Goal: Transaction & Acquisition: Purchase product/service

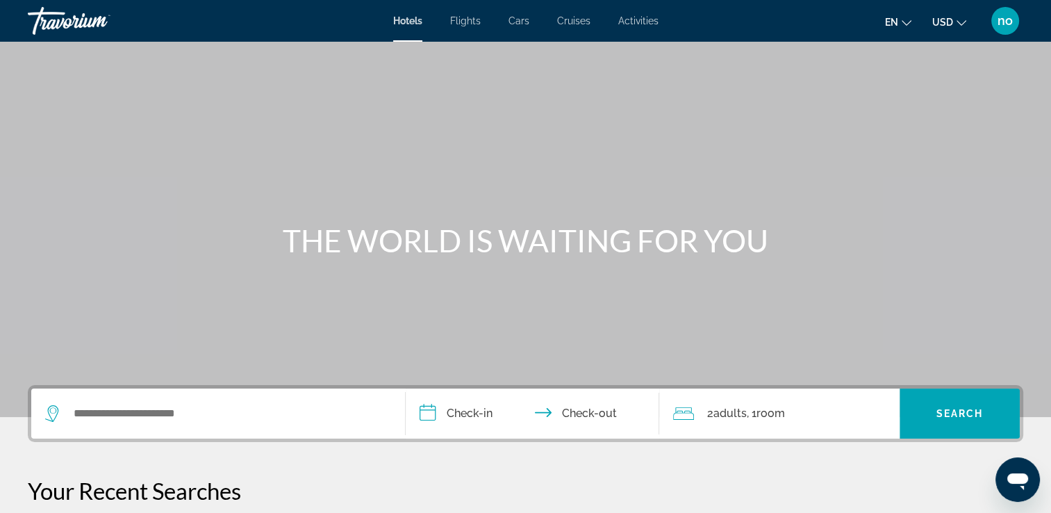
click at [456, 13] on div "Hotels Flights Cars Cruises Activities Hotels Flights Cars Cruises Activities e…" at bounding box center [525, 21] width 1051 height 36
click at [458, 22] on span "Flights" at bounding box center [465, 20] width 31 height 11
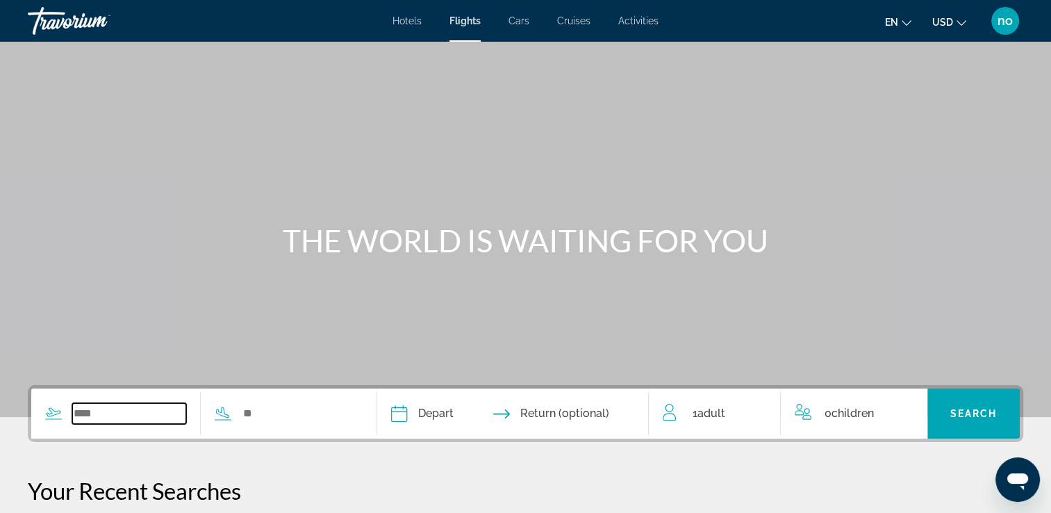
click at [183, 410] on input "Search widget" at bounding box center [129, 413] width 114 height 21
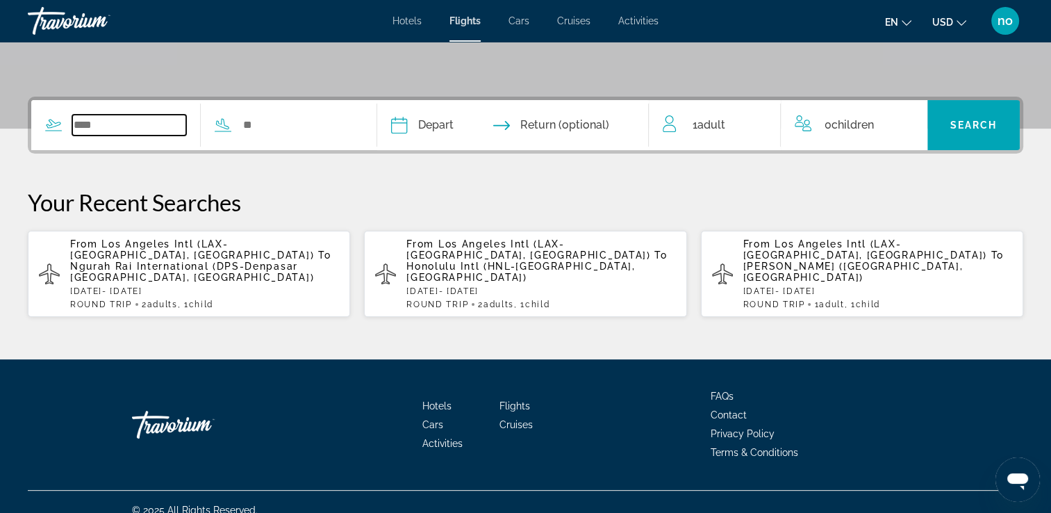
scroll to position [293, 0]
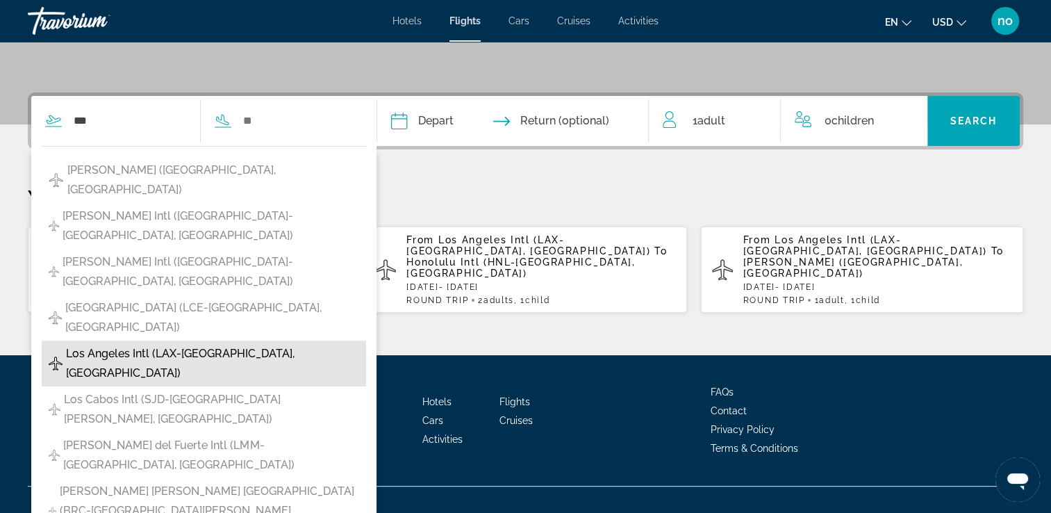
click at [172, 344] on span "Los Angeles Intl (LAX-[GEOGRAPHIC_DATA], [GEOGRAPHIC_DATA])" at bounding box center [212, 363] width 293 height 39
type input "**********"
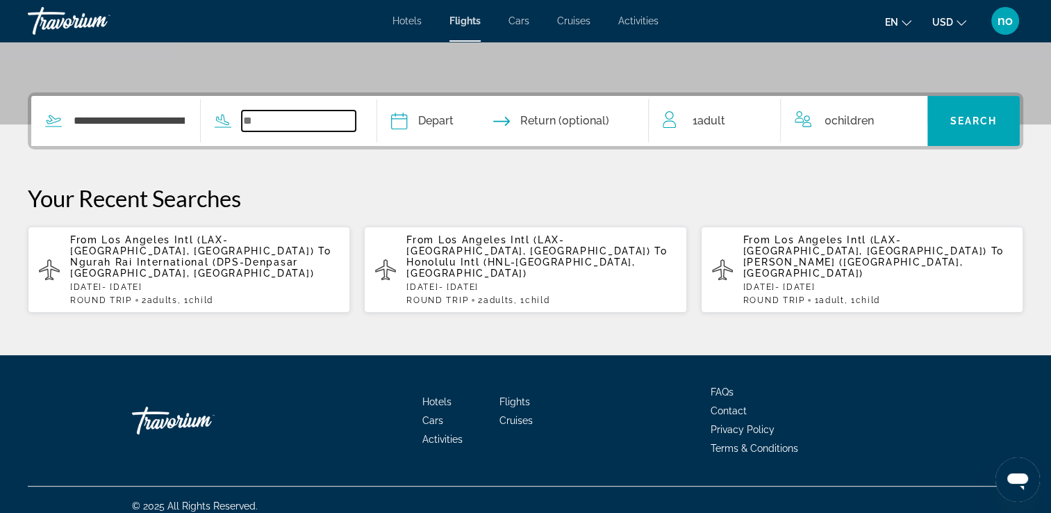
click at [317, 122] on input "Search widget" at bounding box center [299, 120] width 114 height 21
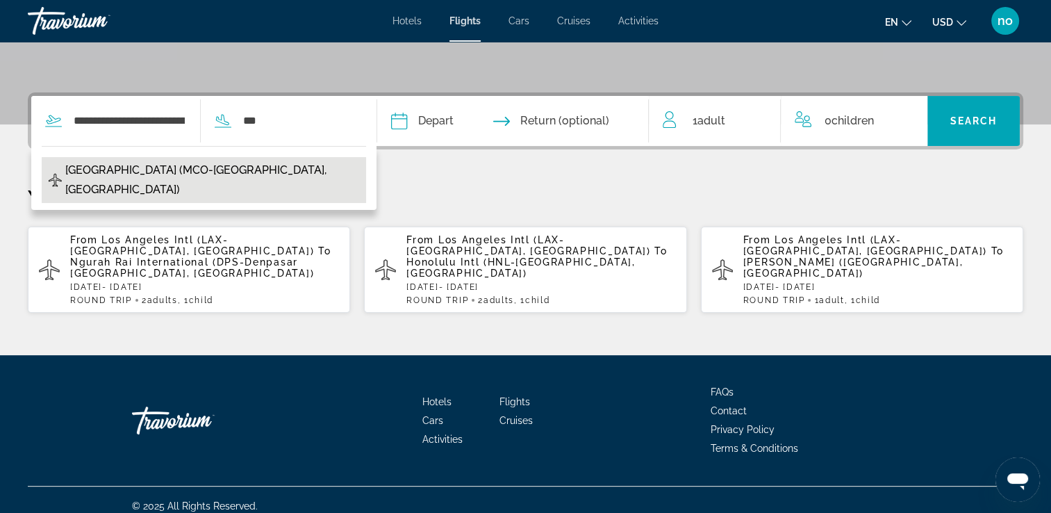
click at [293, 157] on button "[GEOGRAPHIC_DATA] (MCO-[GEOGRAPHIC_DATA], [GEOGRAPHIC_DATA])" at bounding box center [204, 180] width 324 height 46
type input "**********"
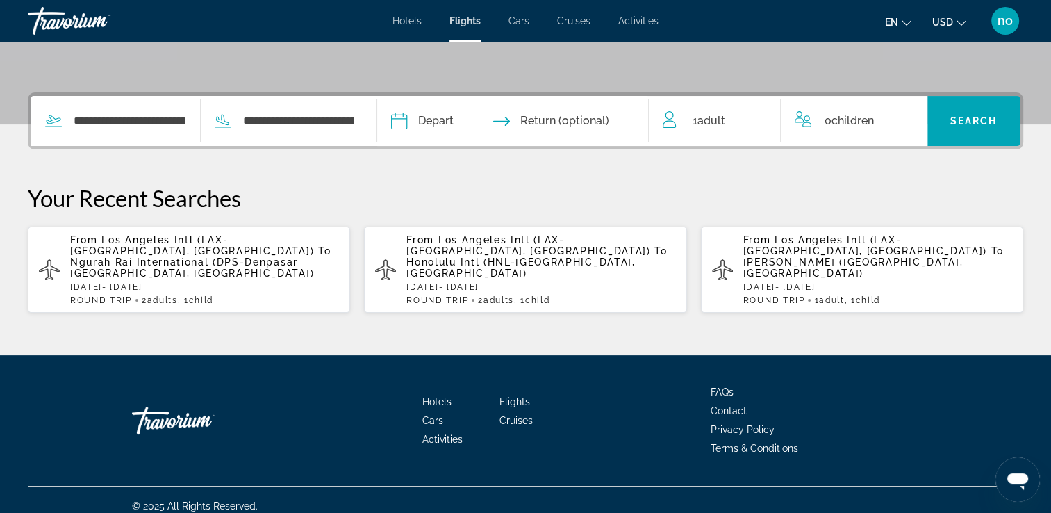
click at [430, 122] on input "Depart date" at bounding box center [455, 123] width 135 height 54
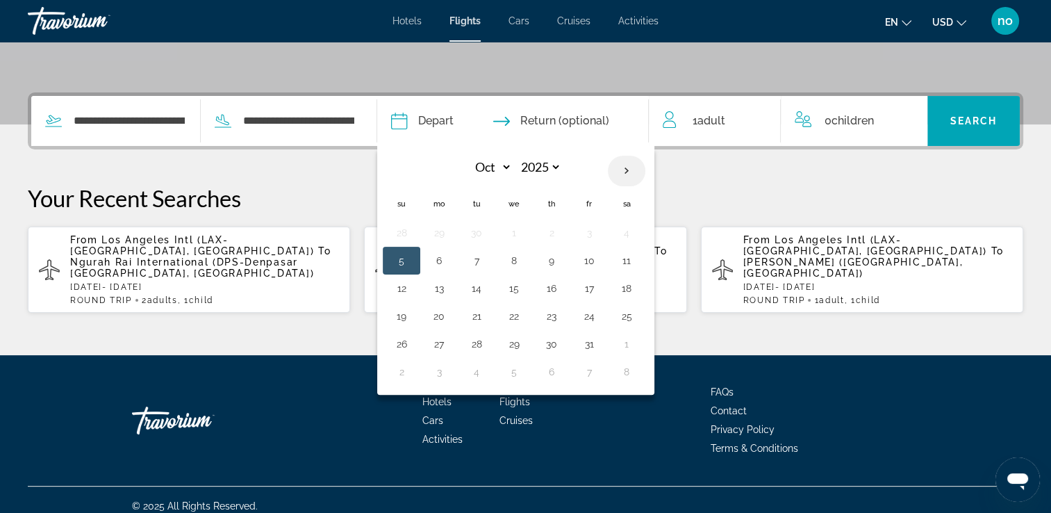
click at [645, 165] on th "Next month" at bounding box center [627, 171] width 38 height 31
click at [420, 167] on th "Previous month" at bounding box center [402, 171] width 38 height 31
select select "**"
click at [413, 334] on button "23" at bounding box center [401, 343] width 22 height 19
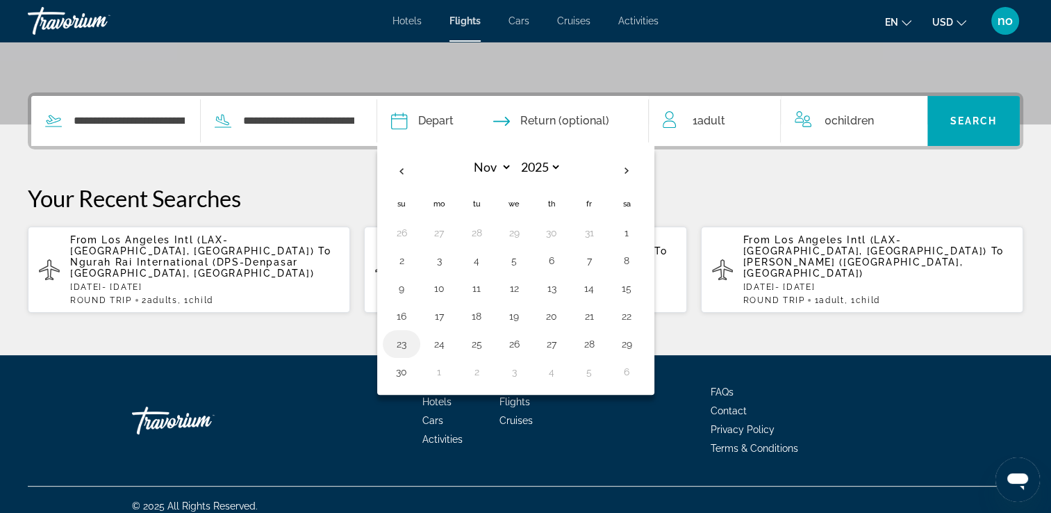
type input "**********"
select select "**"
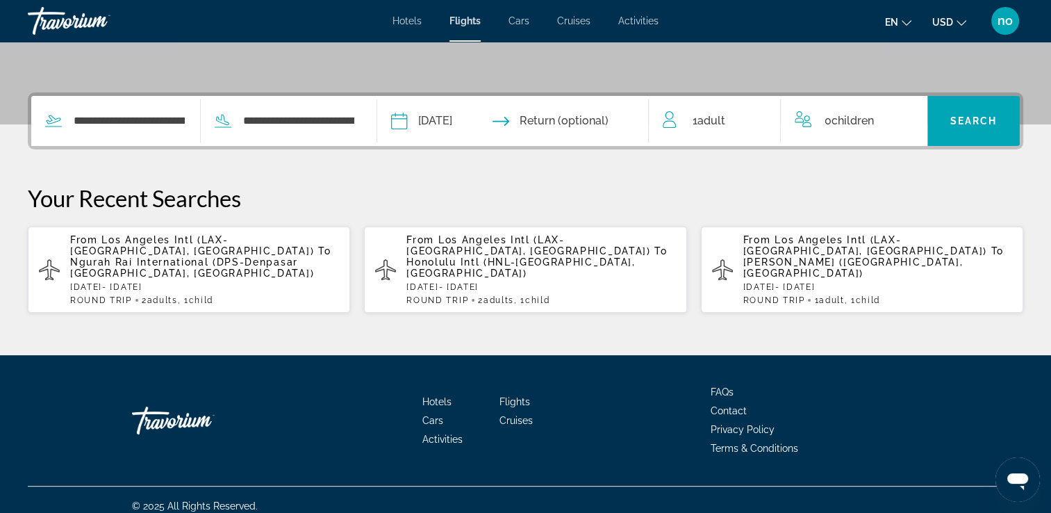
click at [616, 123] on input "Return date" at bounding box center [587, 123] width 135 height 54
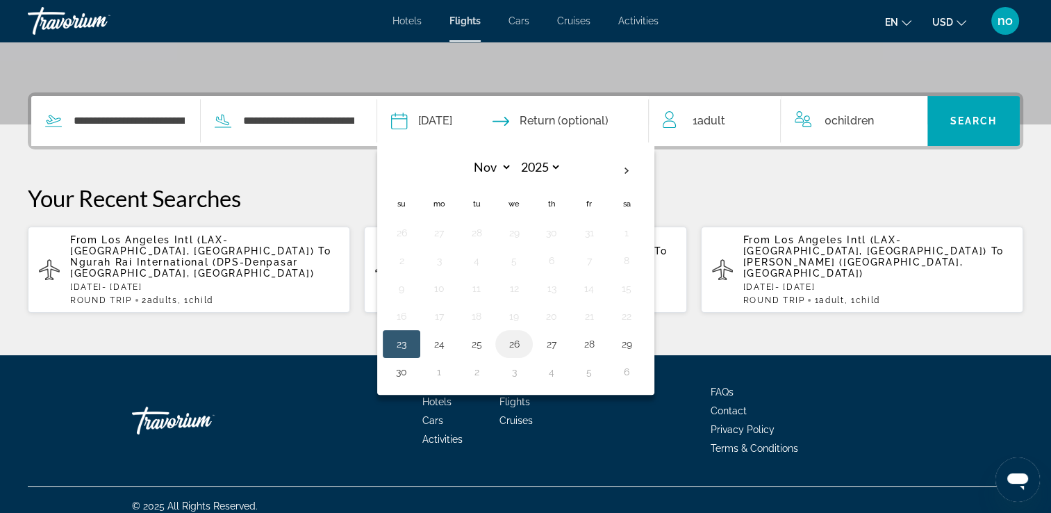
click at [525, 338] on button "26" at bounding box center [514, 343] width 22 height 19
type input "**********"
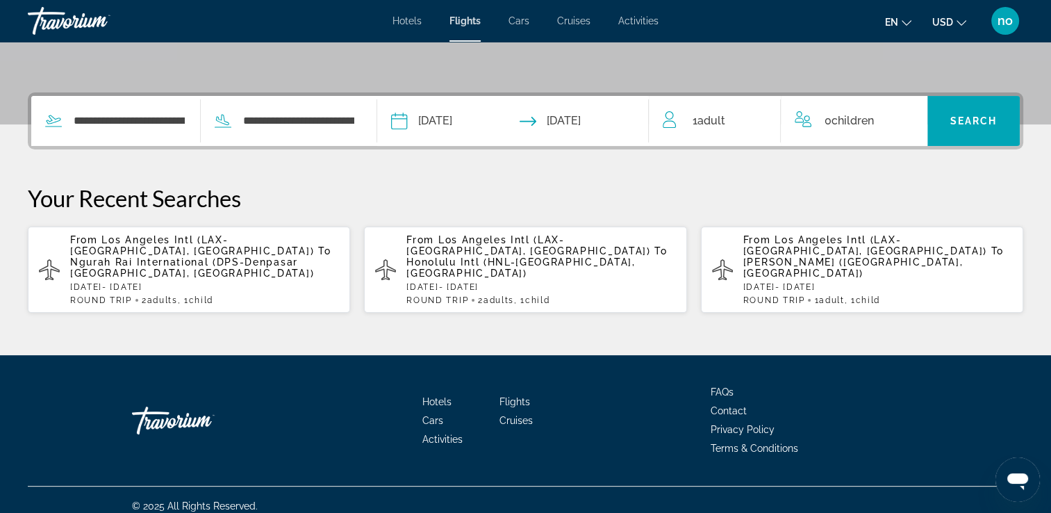
click at [695, 124] on span "1 Adult Adults" at bounding box center [708, 120] width 33 height 19
click at [759, 121] on icon "Increment adults" at bounding box center [760, 118] width 13 height 17
click at [830, 120] on span "0 Child Children" at bounding box center [854, 121] width 49 height 24
click at [905, 116] on icon "Increment children" at bounding box center [907, 118] width 13 height 17
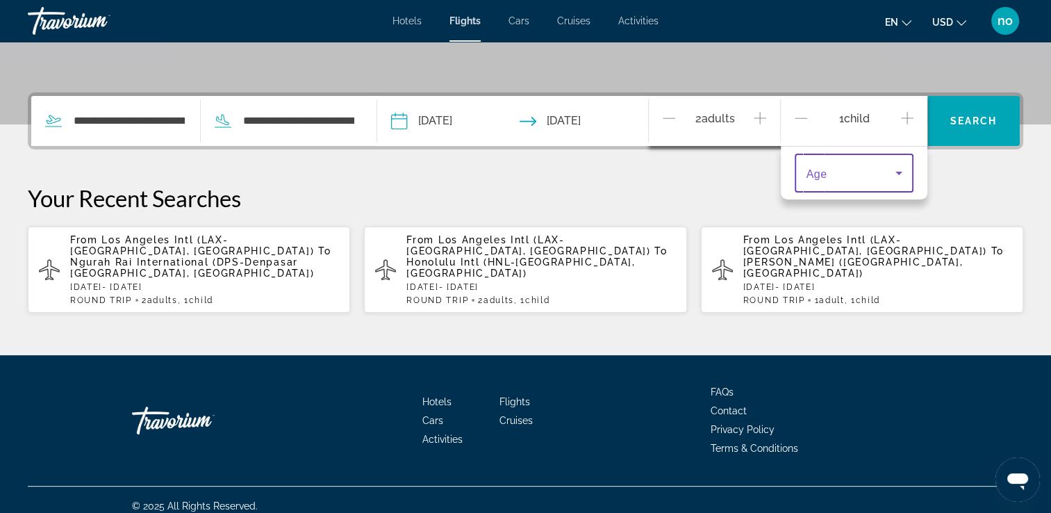
click at [898, 168] on icon "Travelers: 2 adults, 1 child" at bounding box center [899, 173] width 17 height 17
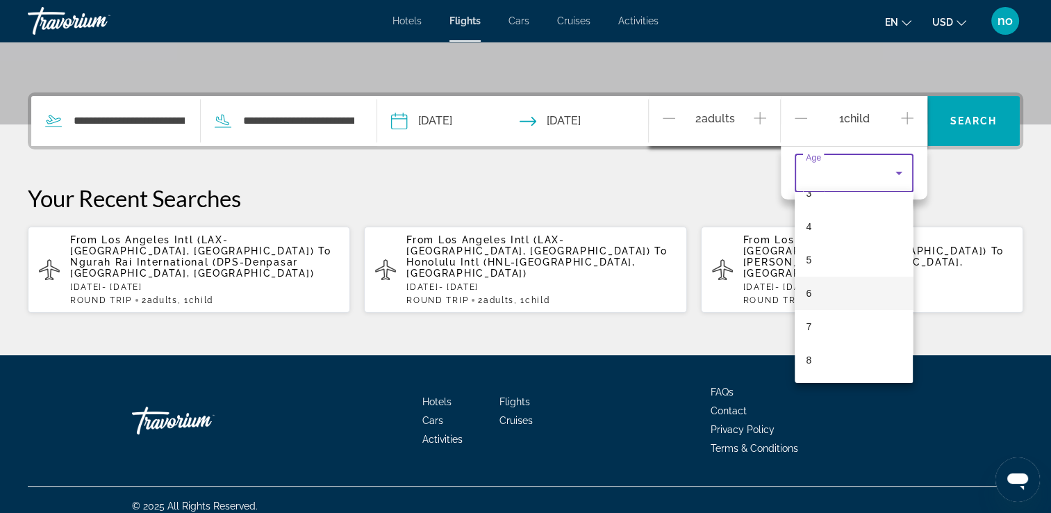
scroll to position [139, 0]
drag, startPoint x: 841, startPoint y: 338, endPoint x: 880, endPoint y: 211, distance: 132.8
click at [841, 336] on mat-option "8" at bounding box center [854, 341] width 118 height 33
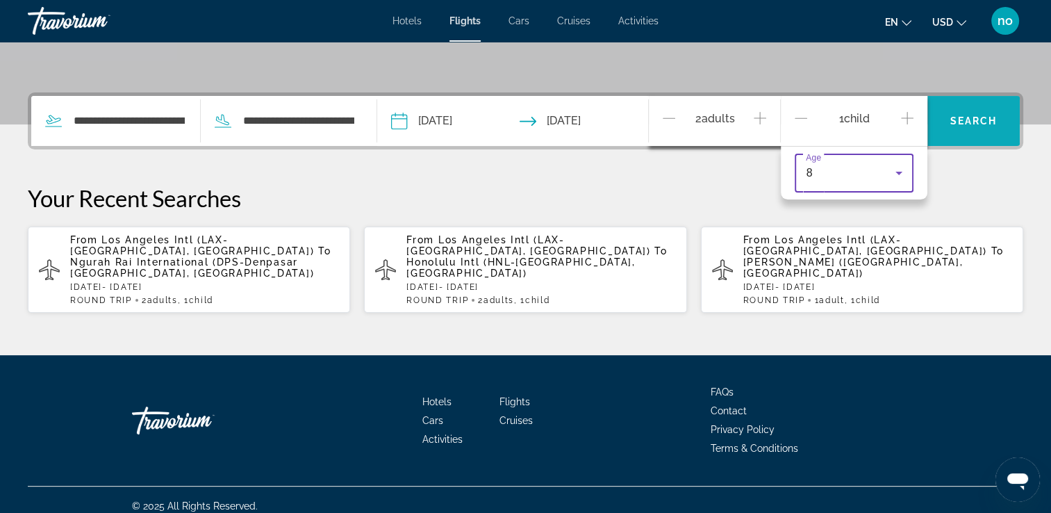
click at [950, 120] on span "Search" at bounding box center [973, 120] width 47 height 11
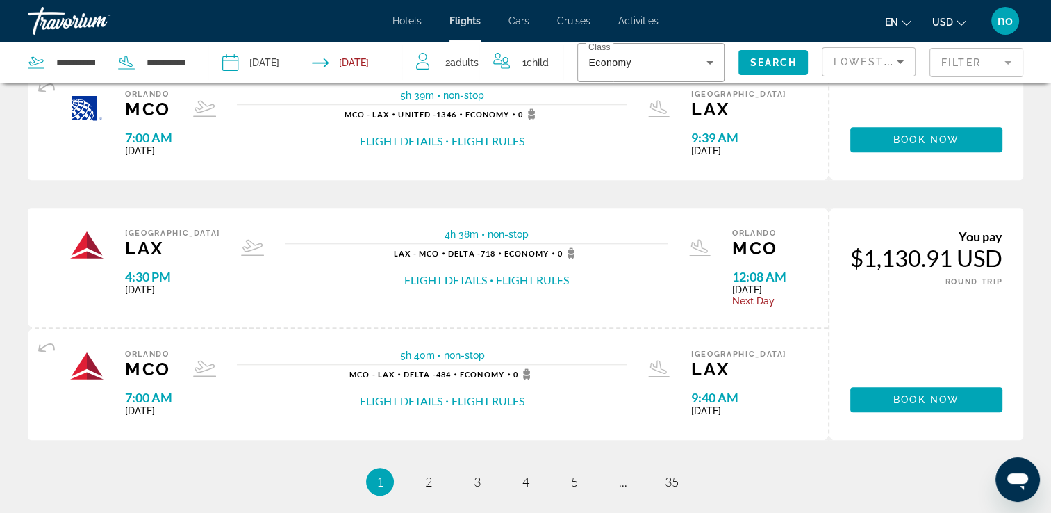
scroll to position [1251, 0]
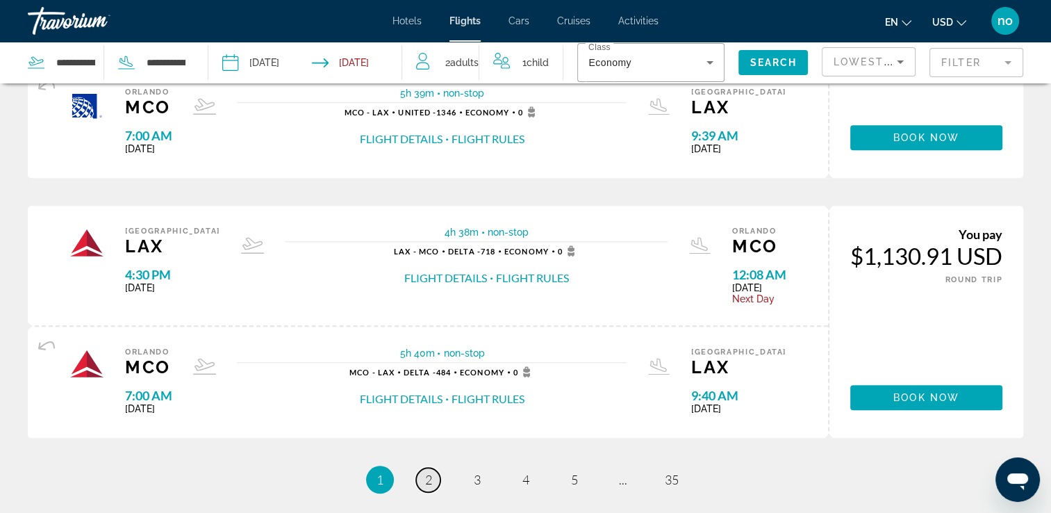
click at [427, 483] on span "2" at bounding box center [428, 479] width 7 height 15
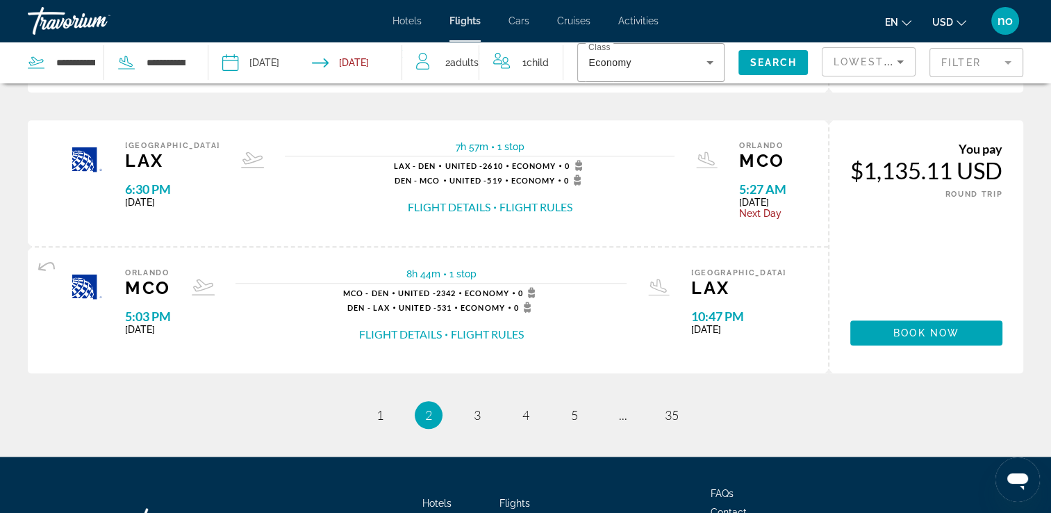
scroll to position [1526, 0]
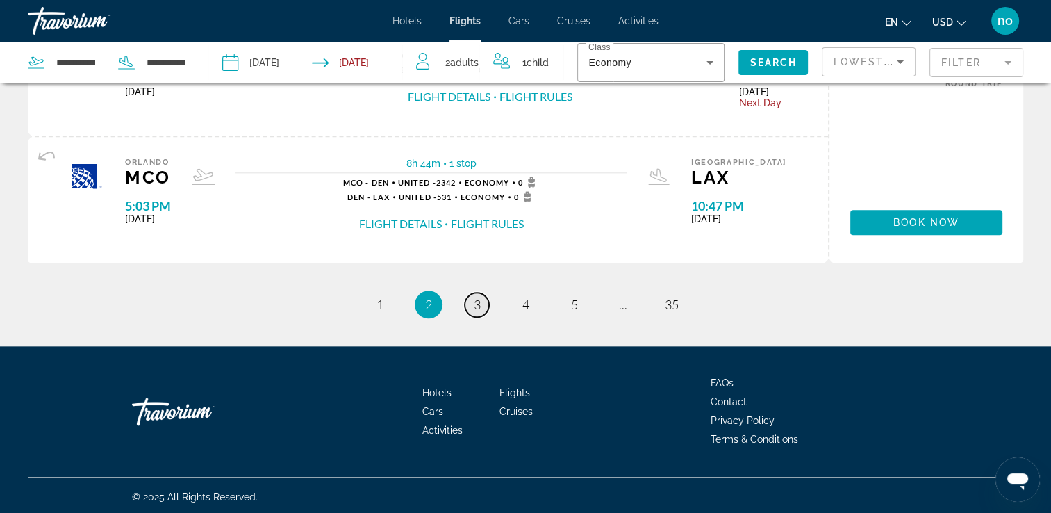
click at [481, 293] on link "page 3" at bounding box center [477, 305] width 24 height 24
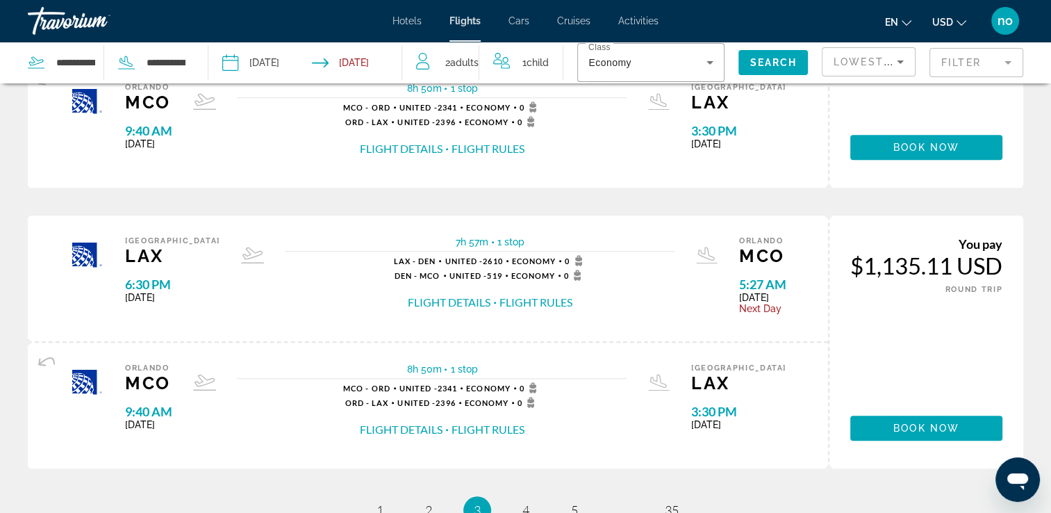
scroll to position [1390, 0]
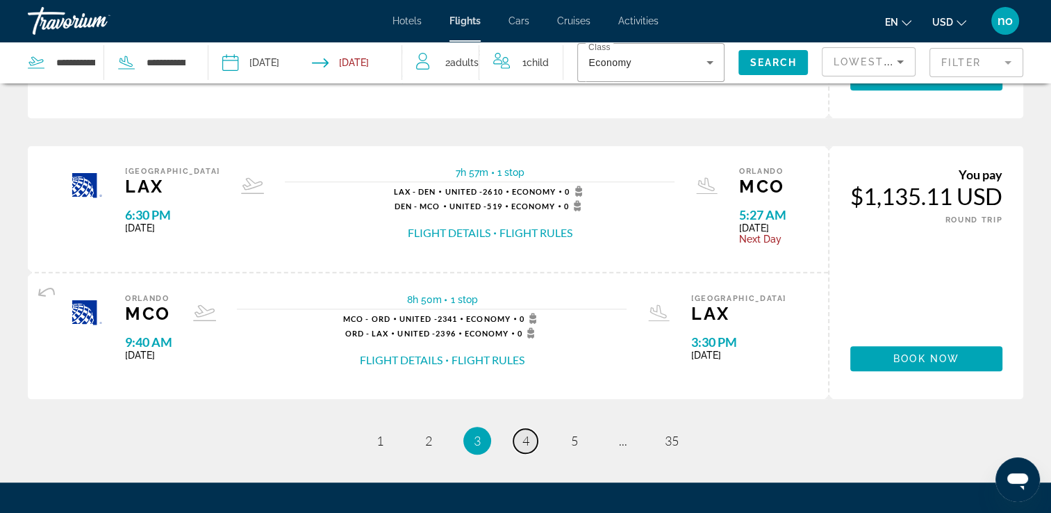
click at [528, 434] on span "4" at bounding box center [525, 440] width 7 height 15
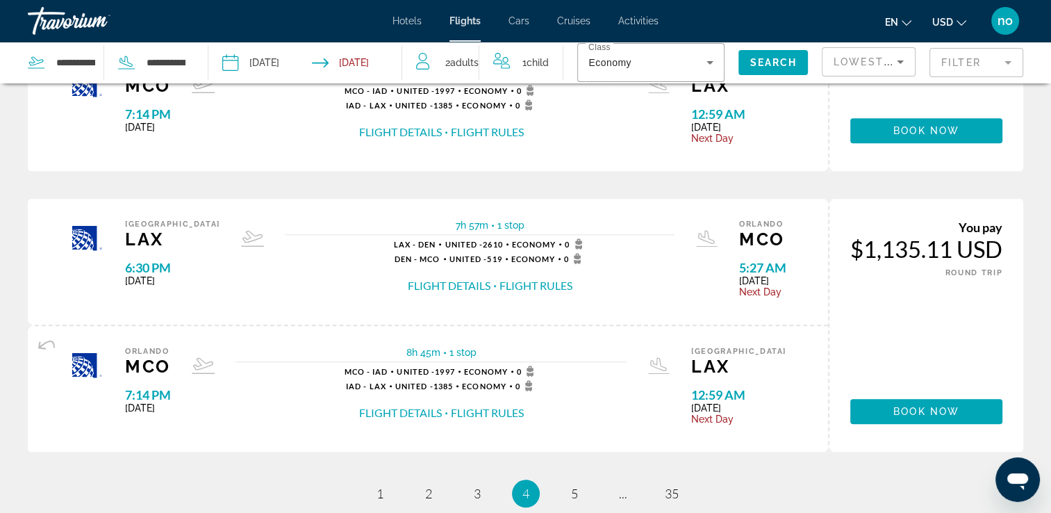
scroll to position [1390, 0]
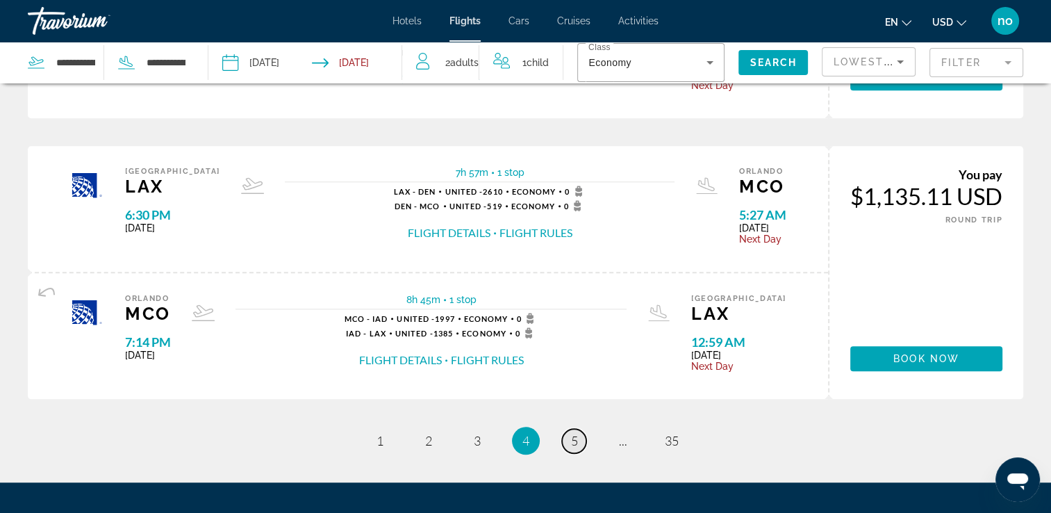
click at [573, 438] on span "5" at bounding box center [574, 440] width 7 height 15
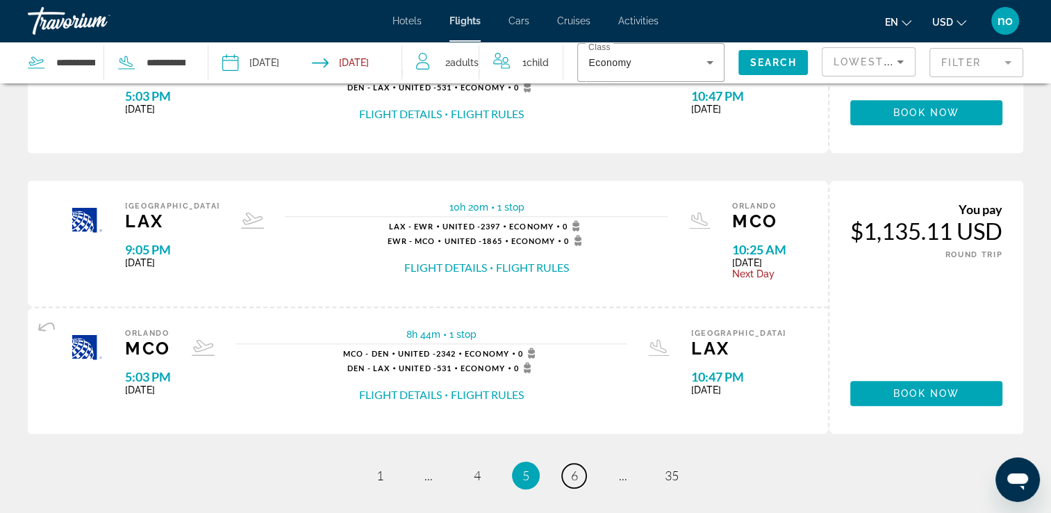
scroll to position [1390, 0]
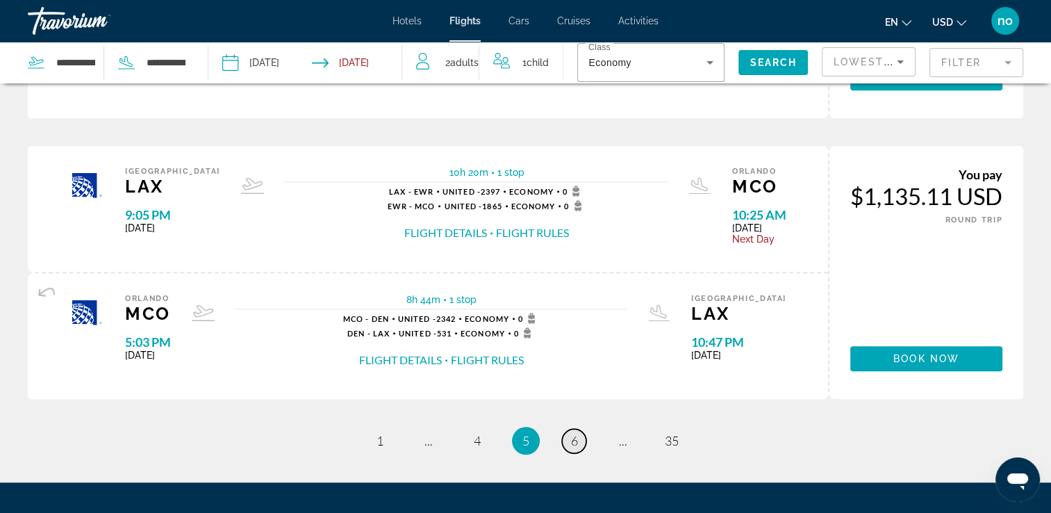
click at [572, 435] on span "6" at bounding box center [574, 440] width 7 height 15
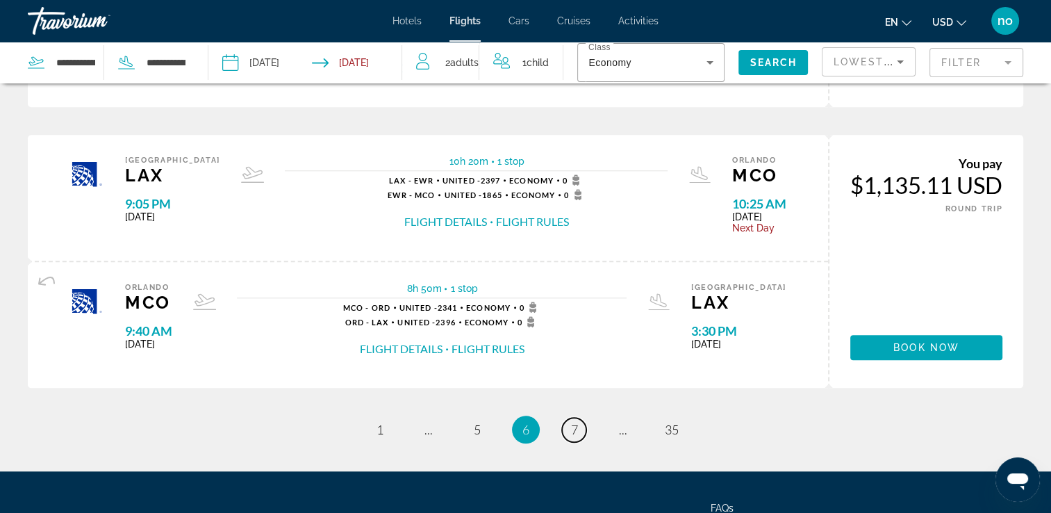
scroll to position [1526, 0]
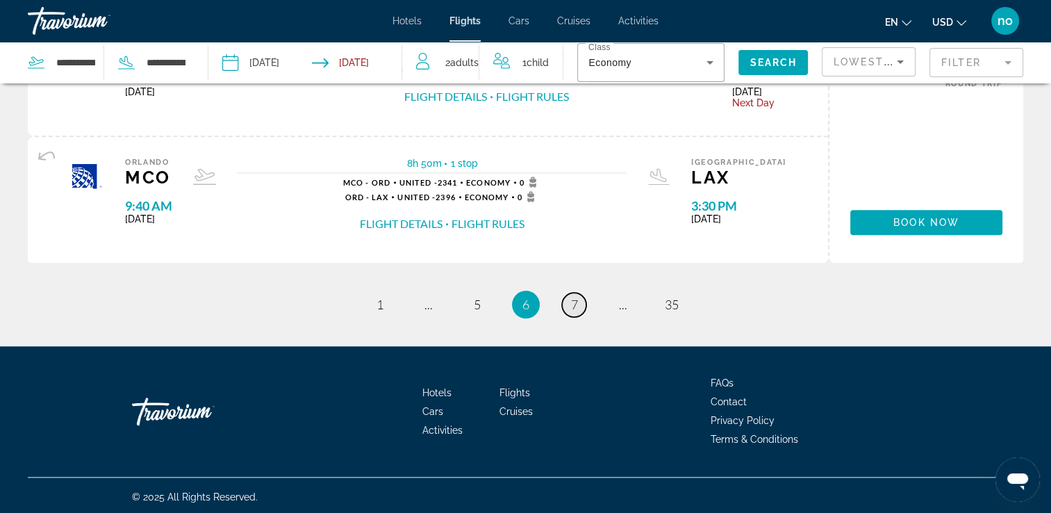
click at [571, 297] on span "7" at bounding box center [574, 304] width 7 height 15
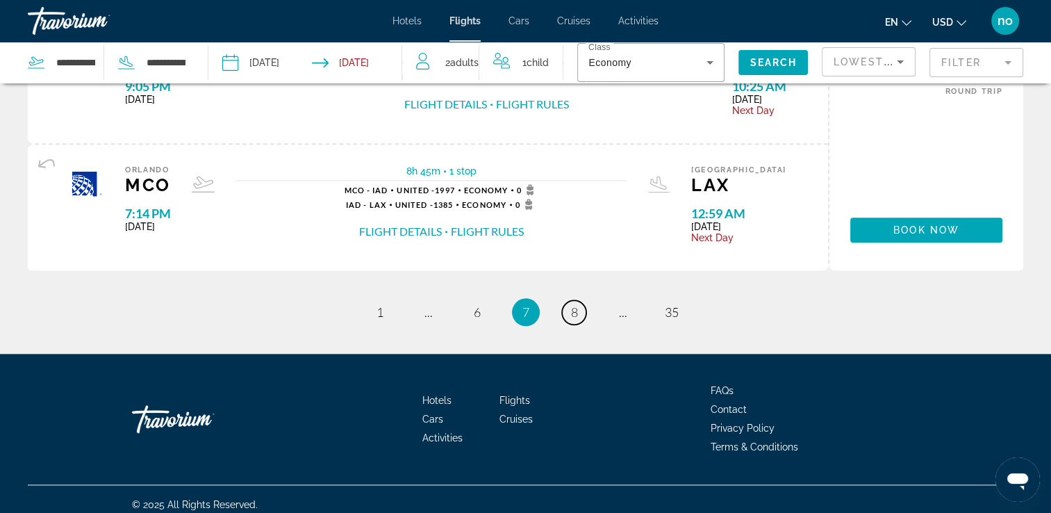
scroll to position [1526, 0]
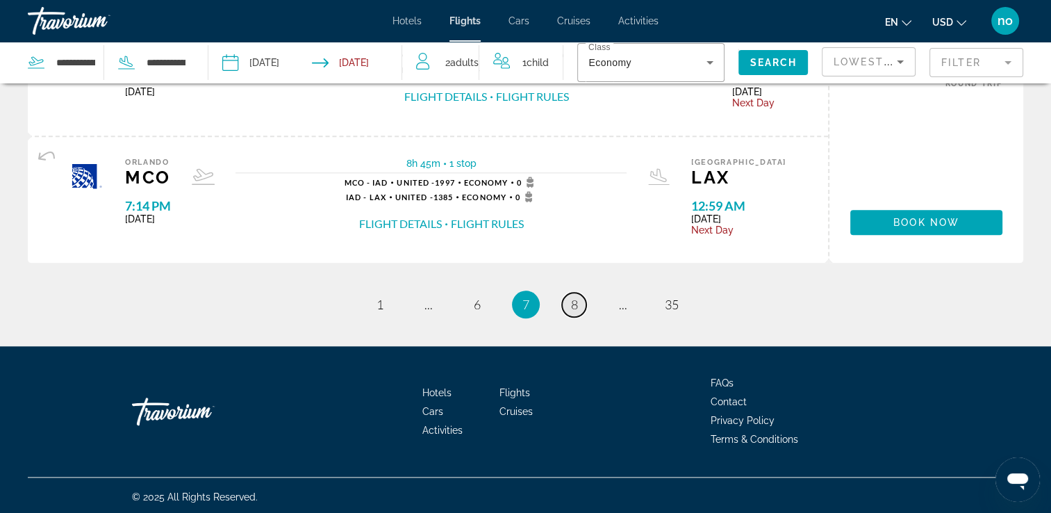
click at [573, 299] on span "8" at bounding box center [574, 304] width 7 height 15
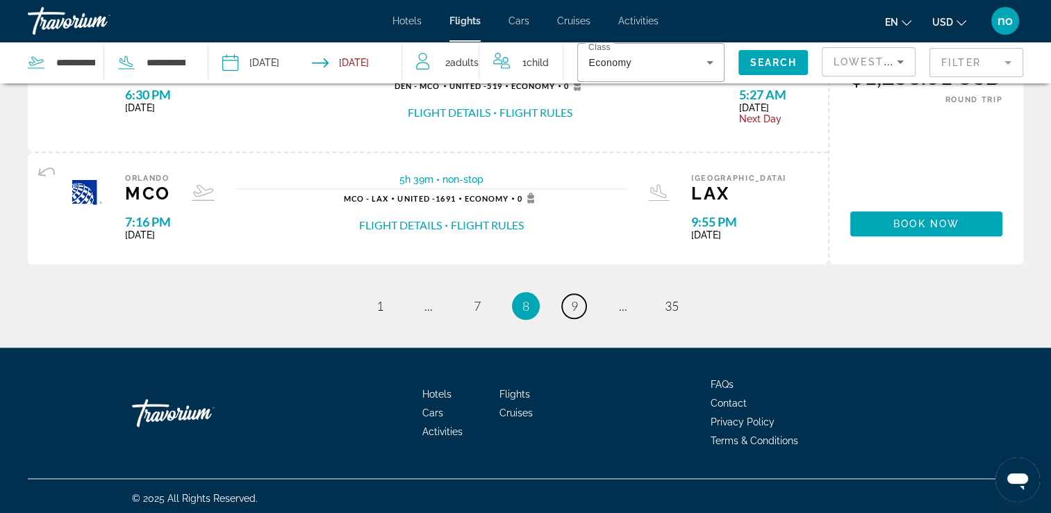
scroll to position [1426, 0]
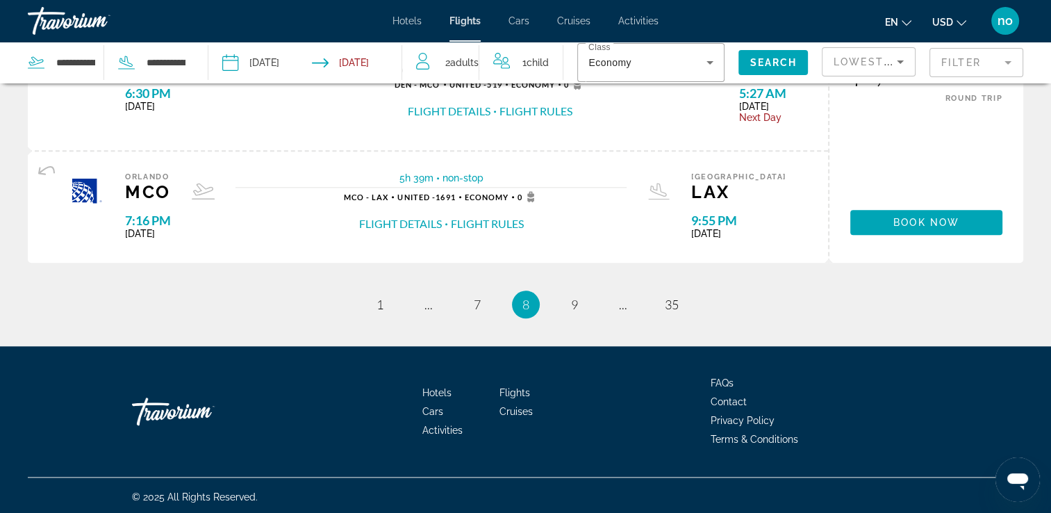
click at [563, 293] on li "page 9" at bounding box center [575, 304] width 28 height 28
click at [574, 299] on span "9" at bounding box center [574, 304] width 7 height 15
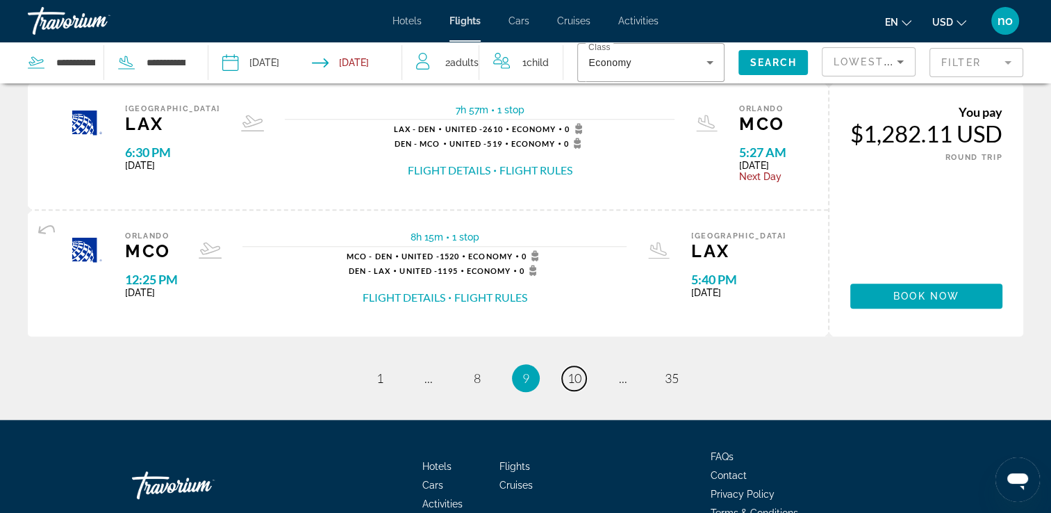
scroll to position [1390, 0]
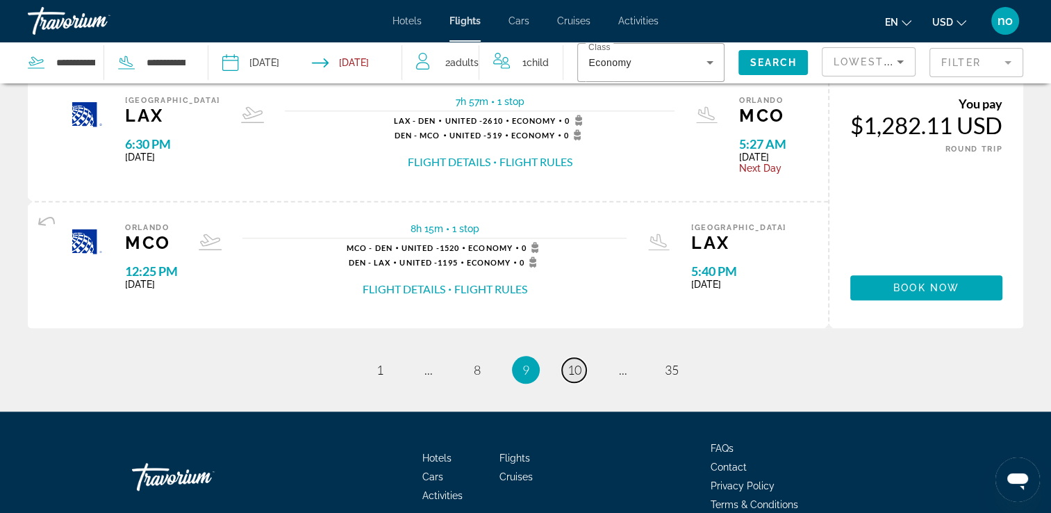
click at [574, 371] on span "10" at bounding box center [575, 369] width 14 height 15
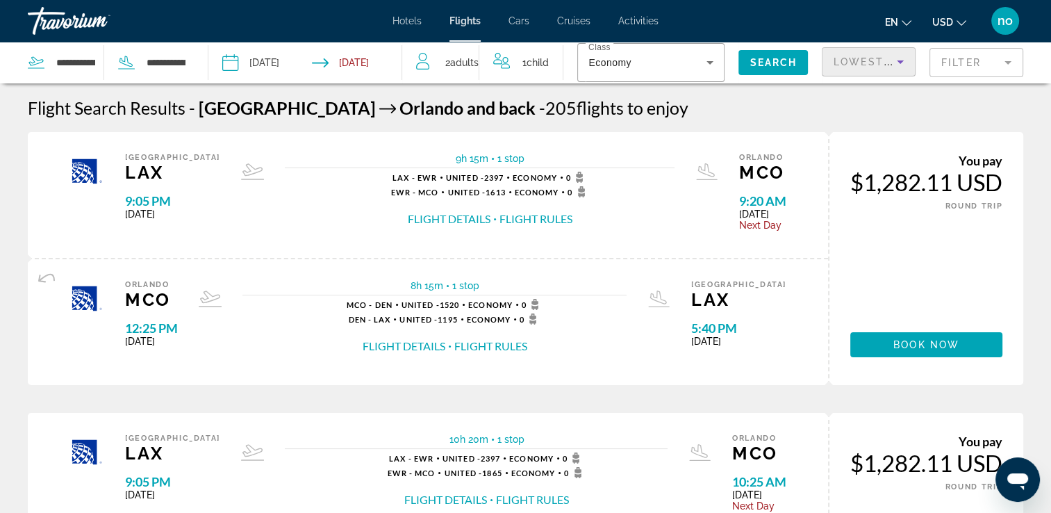
click at [900, 60] on icon "Sort by" at bounding box center [900, 61] width 7 height 3
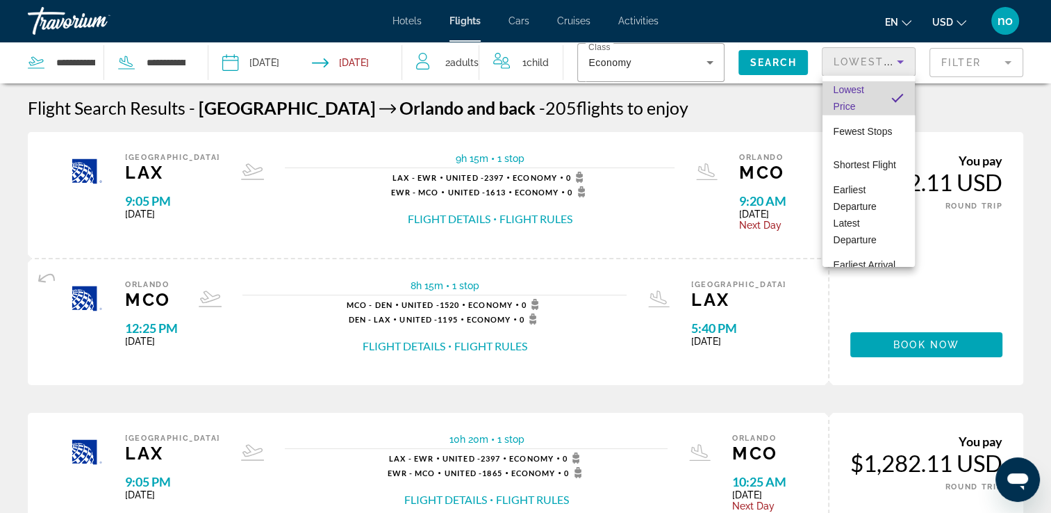
click at [878, 95] on mat-option "Lowest Price" at bounding box center [869, 97] width 92 height 33
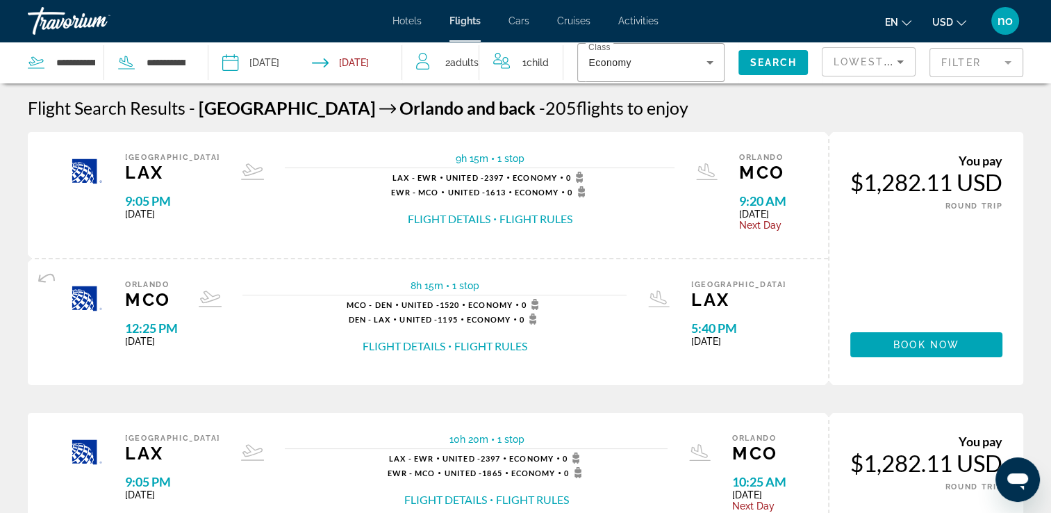
click at [970, 57] on mat-form-field "Filter" at bounding box center [977, 62] width 94 height 29
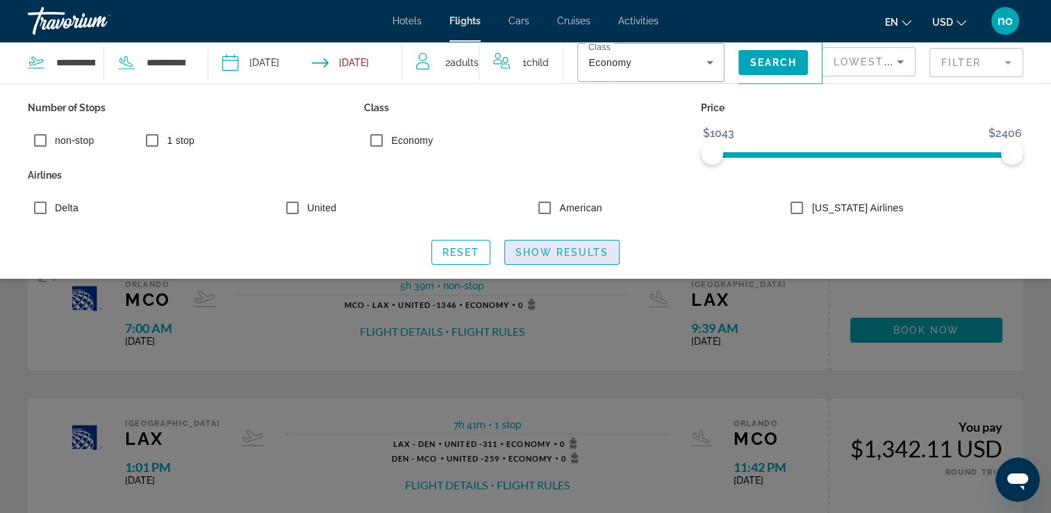
click at [561, 257] on span "Show Results" at bounding box center [562, 252] width 93 height 11
